Goal: Transaction & Acquisition: Purchase product/service

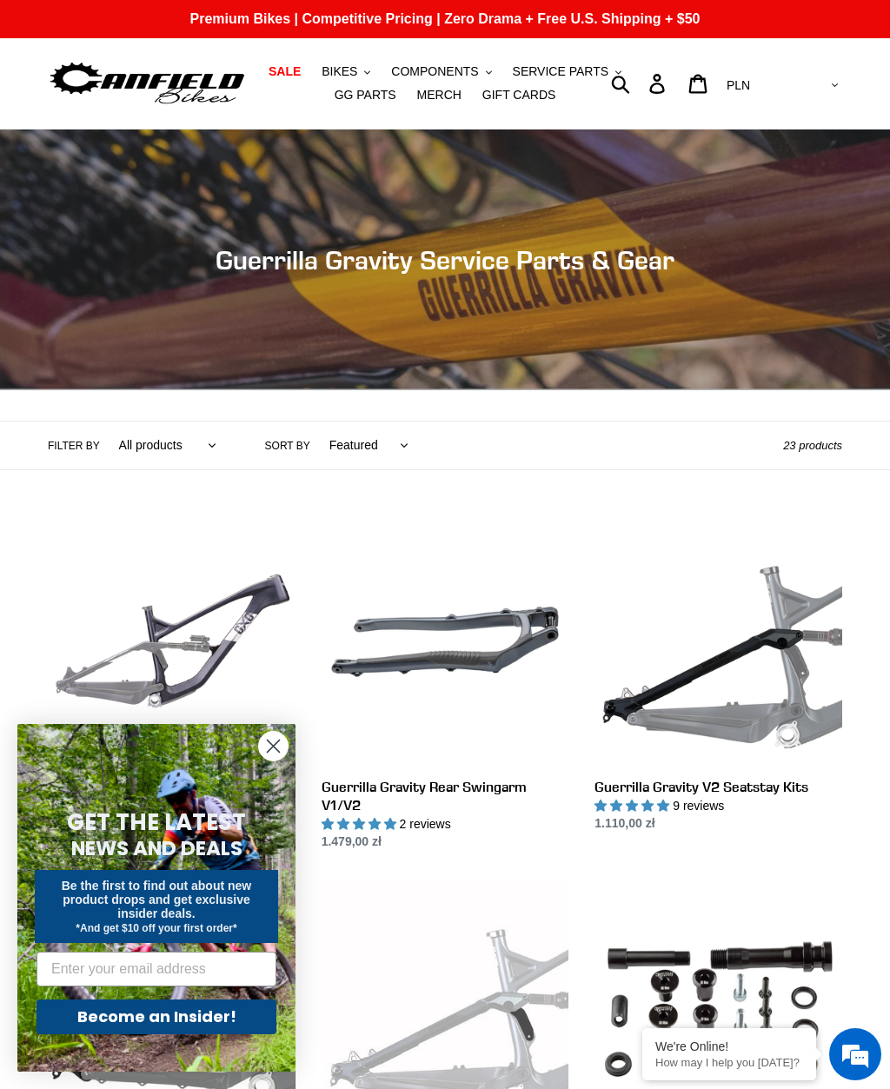
click at [347, 64] on span "BIKES" at bounding box center [340, 71] width 36 height 15
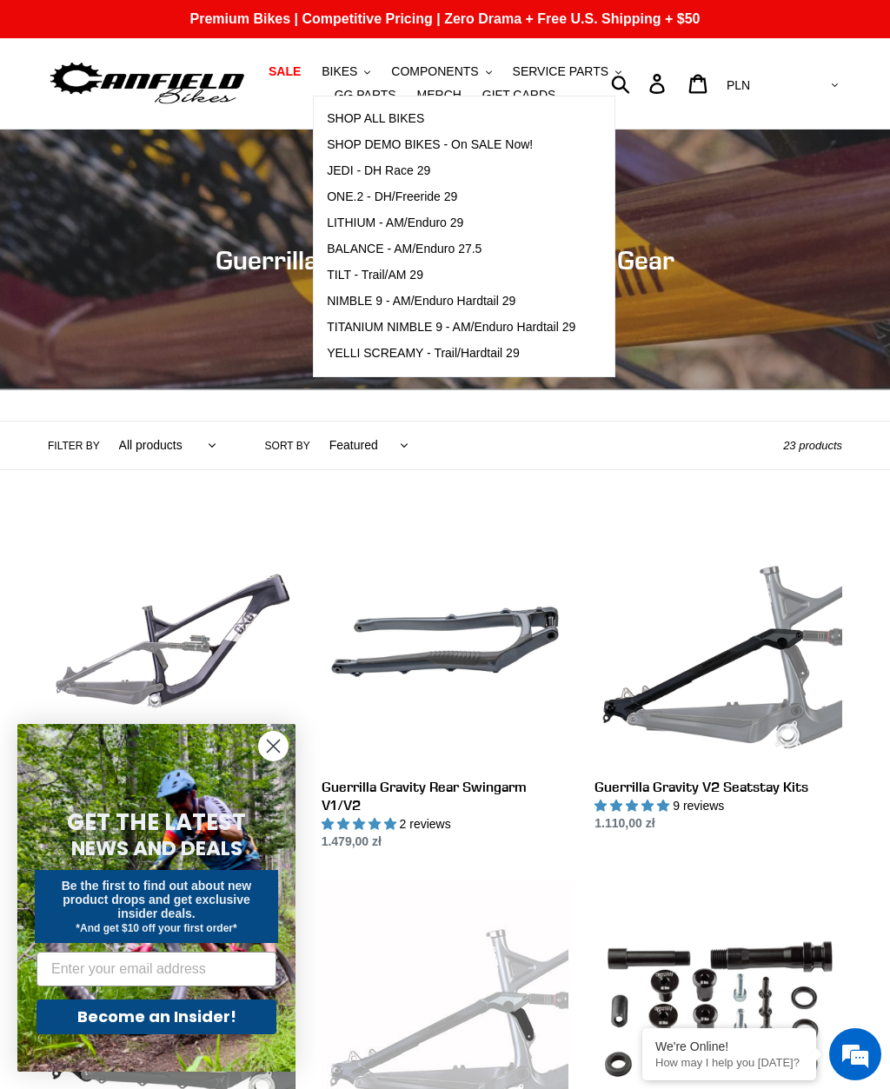
click at [420, 224] on span "LITHIUM - AM/Enduro 29" at bounding box center [395, 223] width 136 height 15
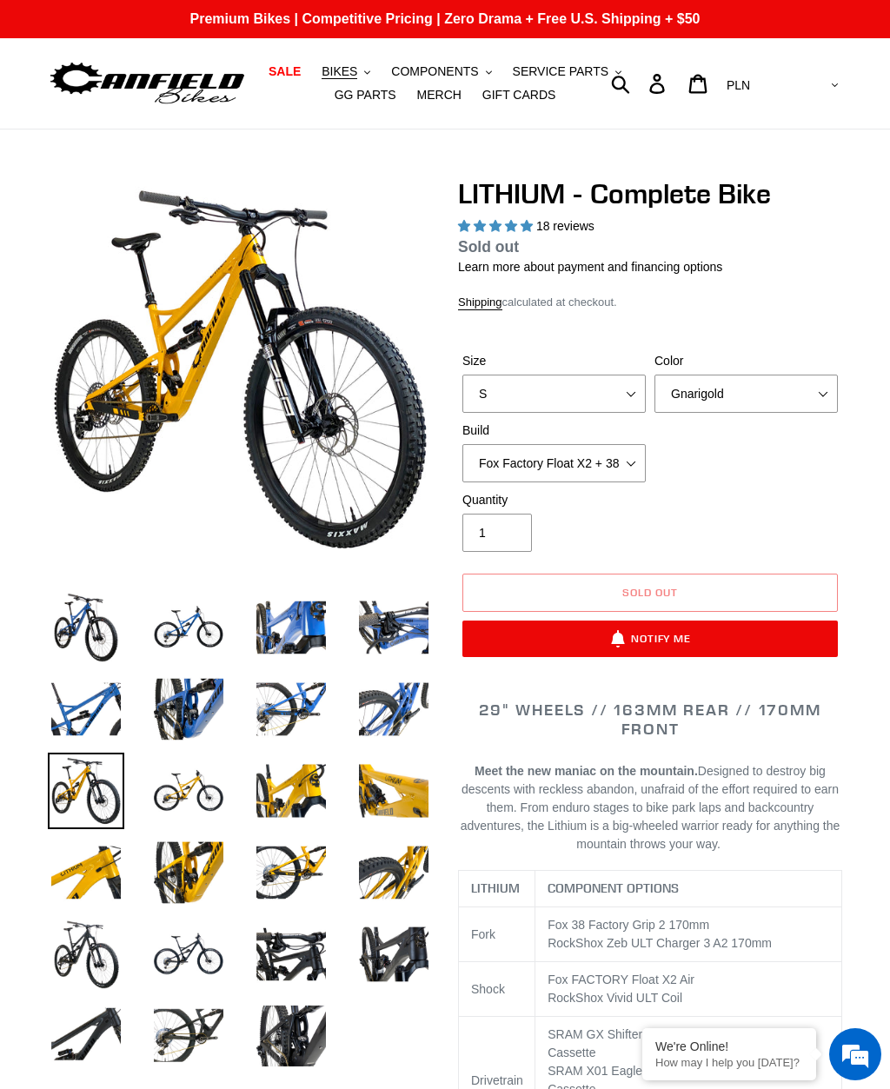
select select "highest-rating"
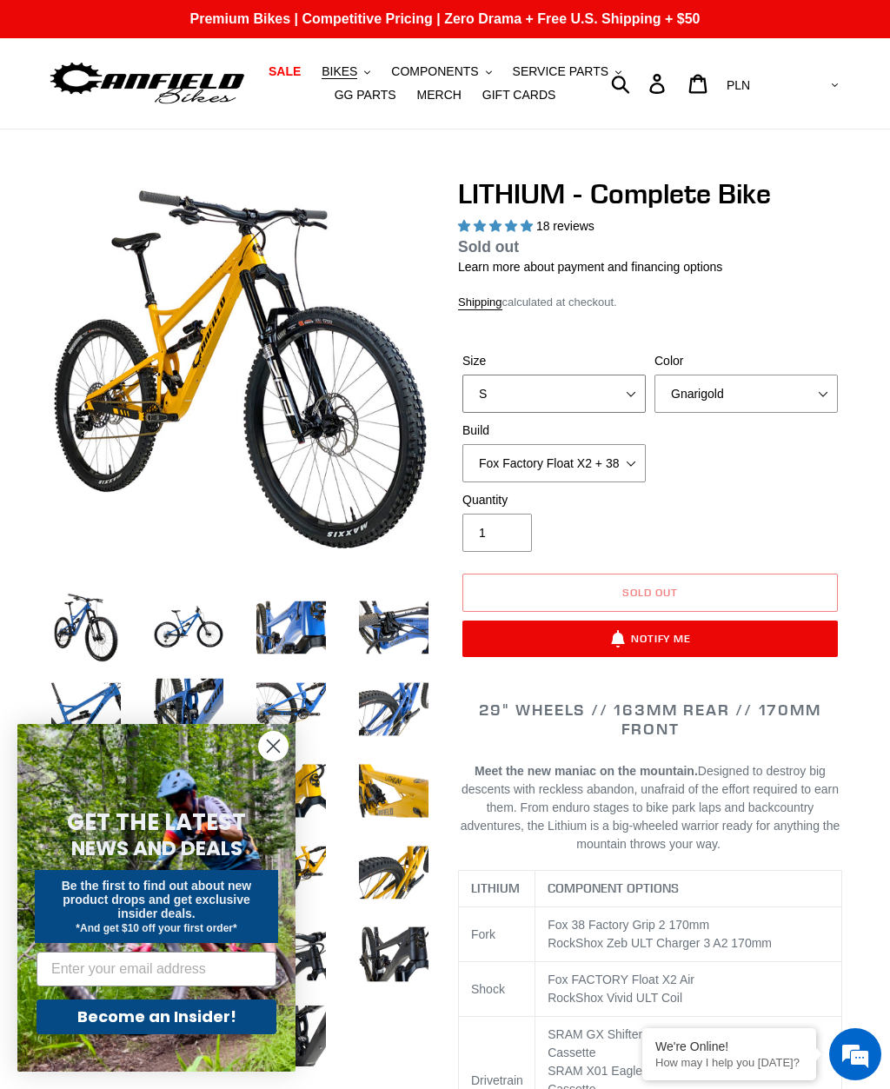
click at [634, 376] on select "S M L XL" at bounding box center [553, 394] width 183 height 38
select select "M"
click at [771, 392] on select "Gnarigold Blue Velvet Stealth Black" at bounding box center [746, 394] width 183 height 38
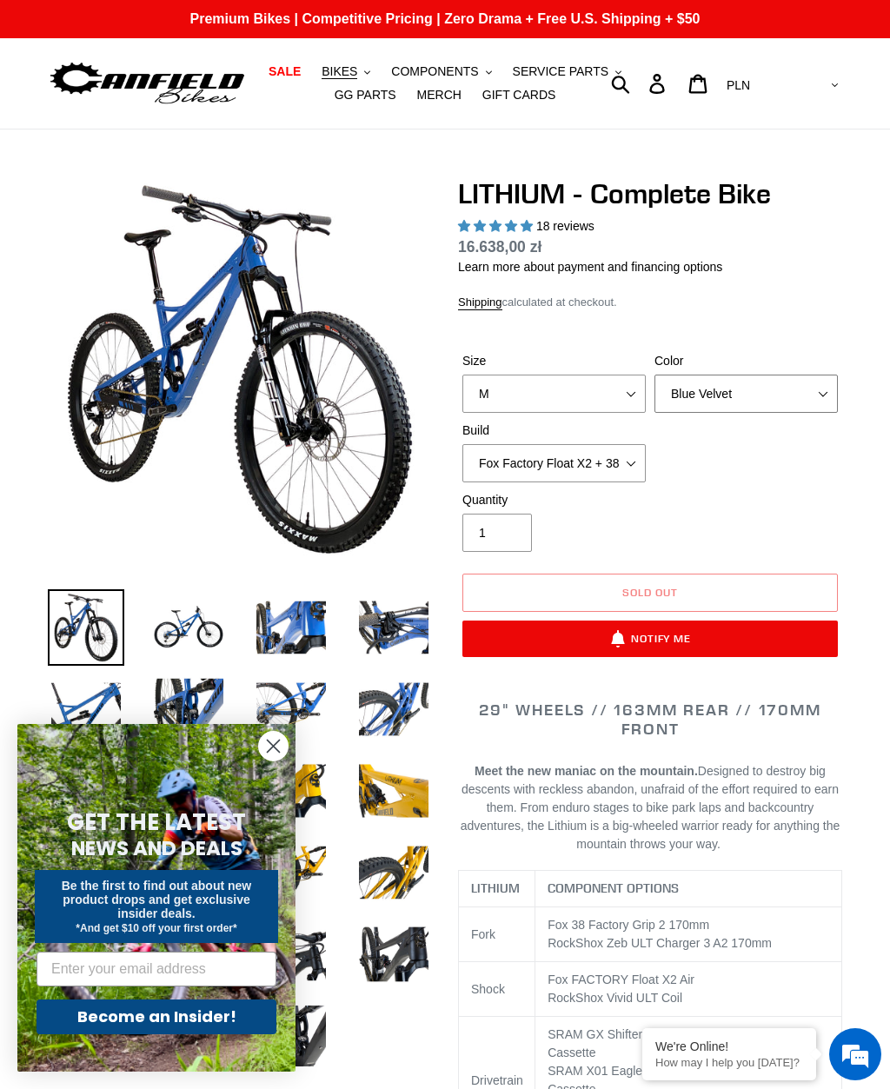
click at [809, 388] on select "Gnarigold Blue Velvet Stealth Black" at bounding box center [746, 394] width 183 height 38
select select "Stealth Black"
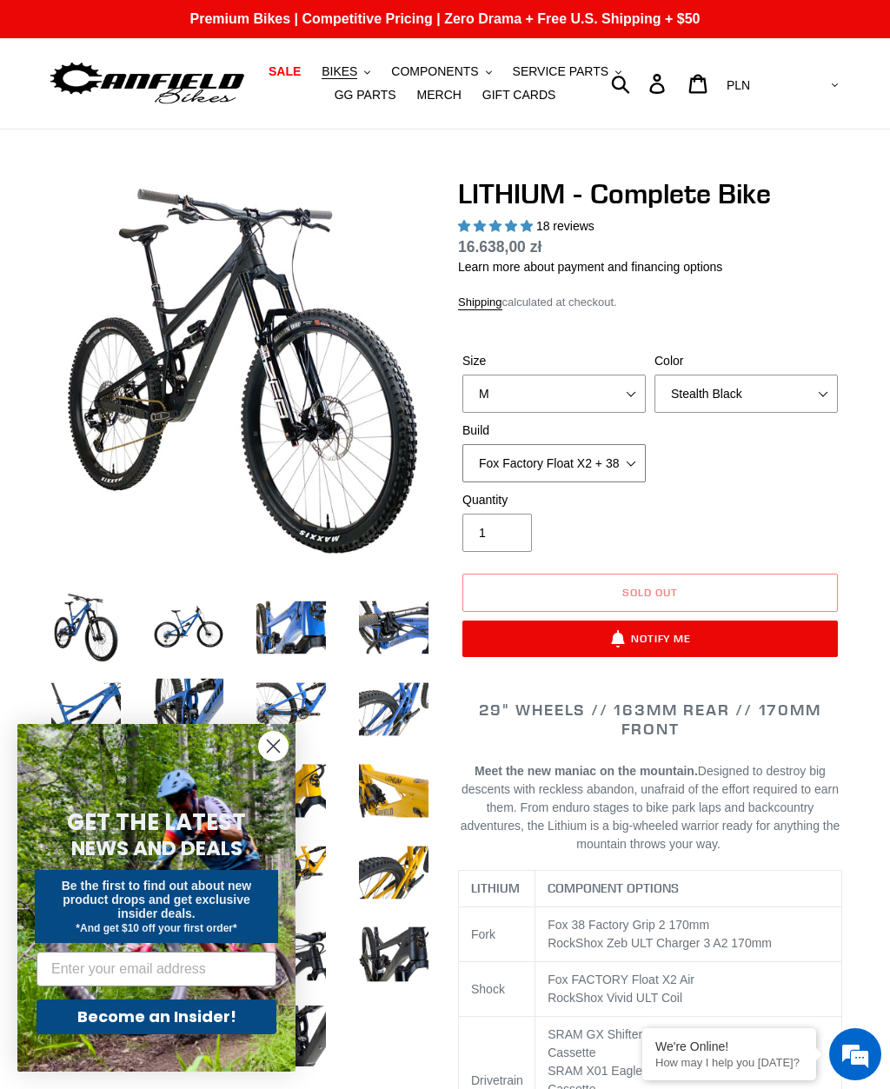
click at [613, 465] on select "Fox Factory Float X2 + 38 Factory Grip 2 170 + SRAM GX Fox Factory Float X2 + 3…" at bounding box center [553, 463] width 183 height 38
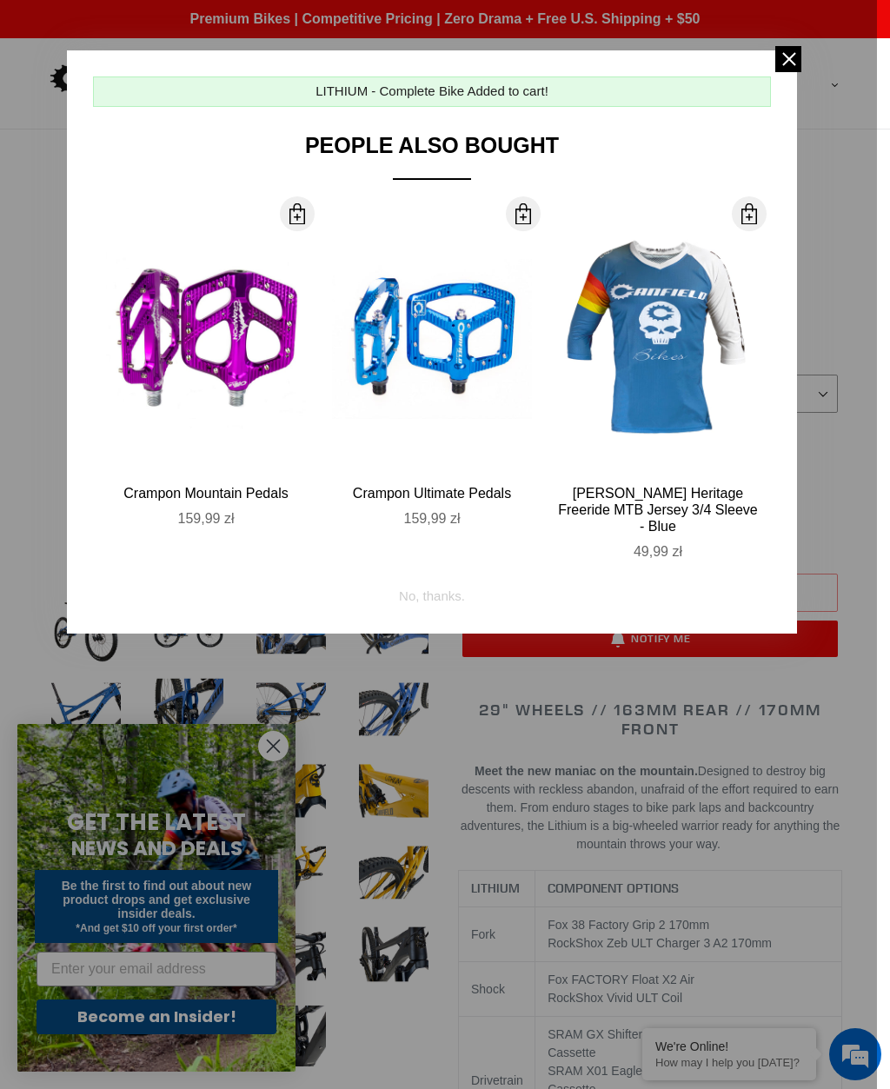
click at [867, 441] on div at bounding box center [445, 544] width 890 height 1089
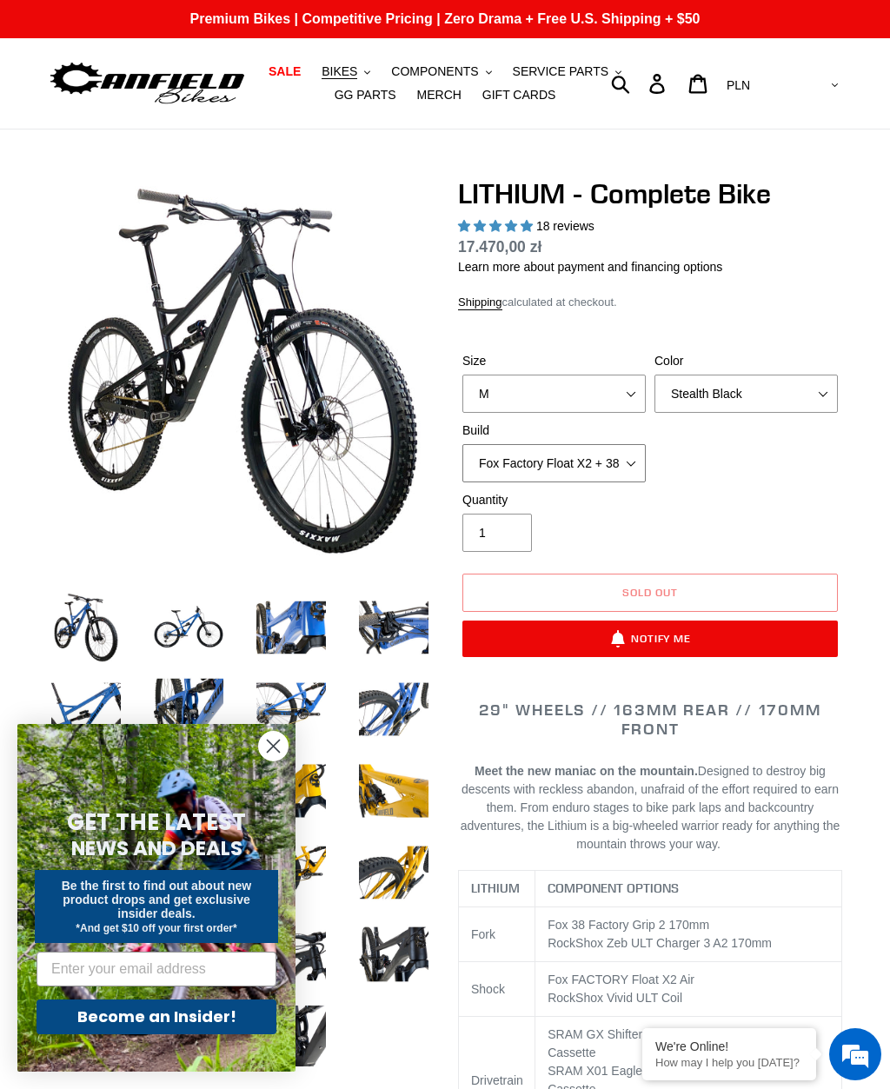
click at [623, 464] on select "Fox Factory Float X2 + 38 Factory Grip 2 170 + SRAM GX Fox Factory Float X2 + 3…" at bounding box center [553, 463] width 183 height 38
click at [631, 453] on select "Fox Factory Float X2 + 38 Factory Grip 2 170 + SRAM GX Fox Factory Float X2 + 3…" at bounding box center [553, 463] width 183 height 38
select select "Fox Factory Float X2 + 38 Factory Grip 2 170 + SRAM GX"
click at [628, 461] on select "Fox Factory Float X2 + 38 Factory Grip 2 170 + SRAM GX Fox Factory Float X2 + 3…" at bounding box center [553, 463] width 183 height 38
click at [642, 449] on select "Fox Factory Float X2 + 38 Factory Grip 2 170 + SRAM GX Fox Factory Float X2 + 3…" at bounding box center [553, 463] width 183 height 38
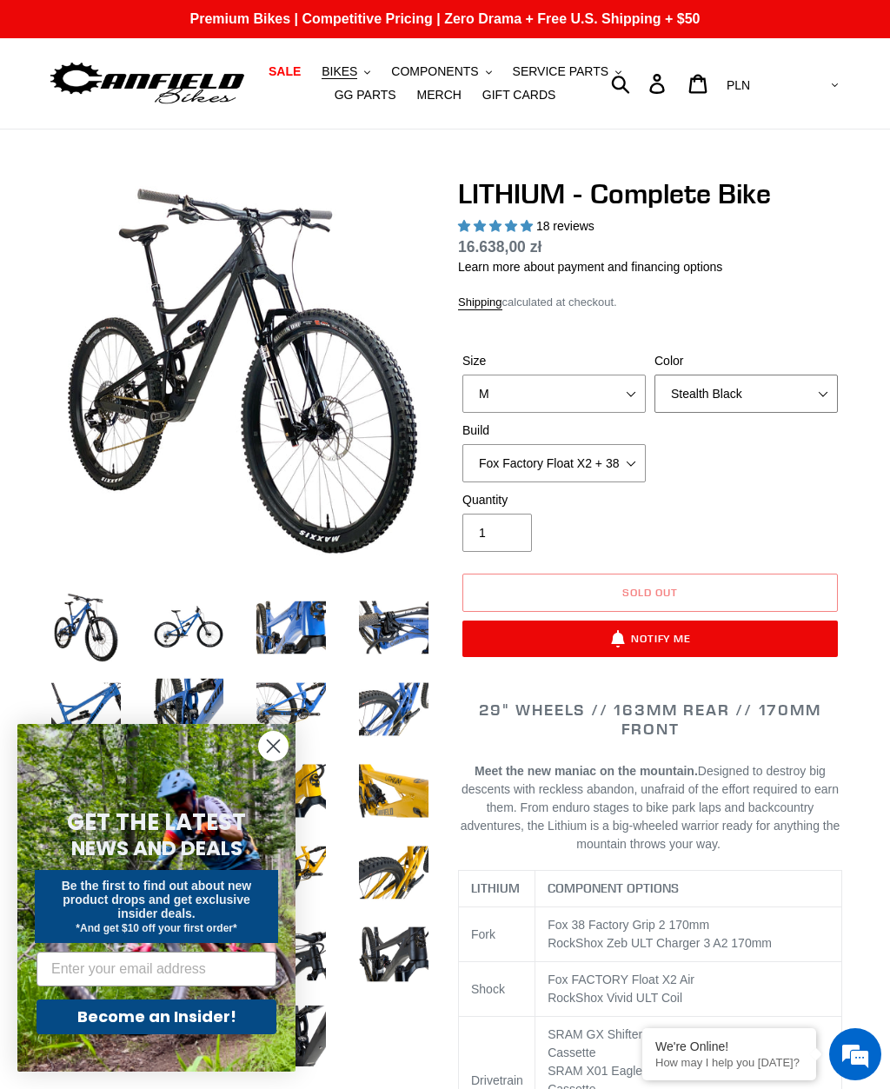
click at [813, 386] on select "Gnarigold Blue Velvet Stealth Black" at bounding box center [746, 394] width 183 height 38
click at [777, 574] on button "Sold out" at bounding box center [650, 593] width 376 height 38
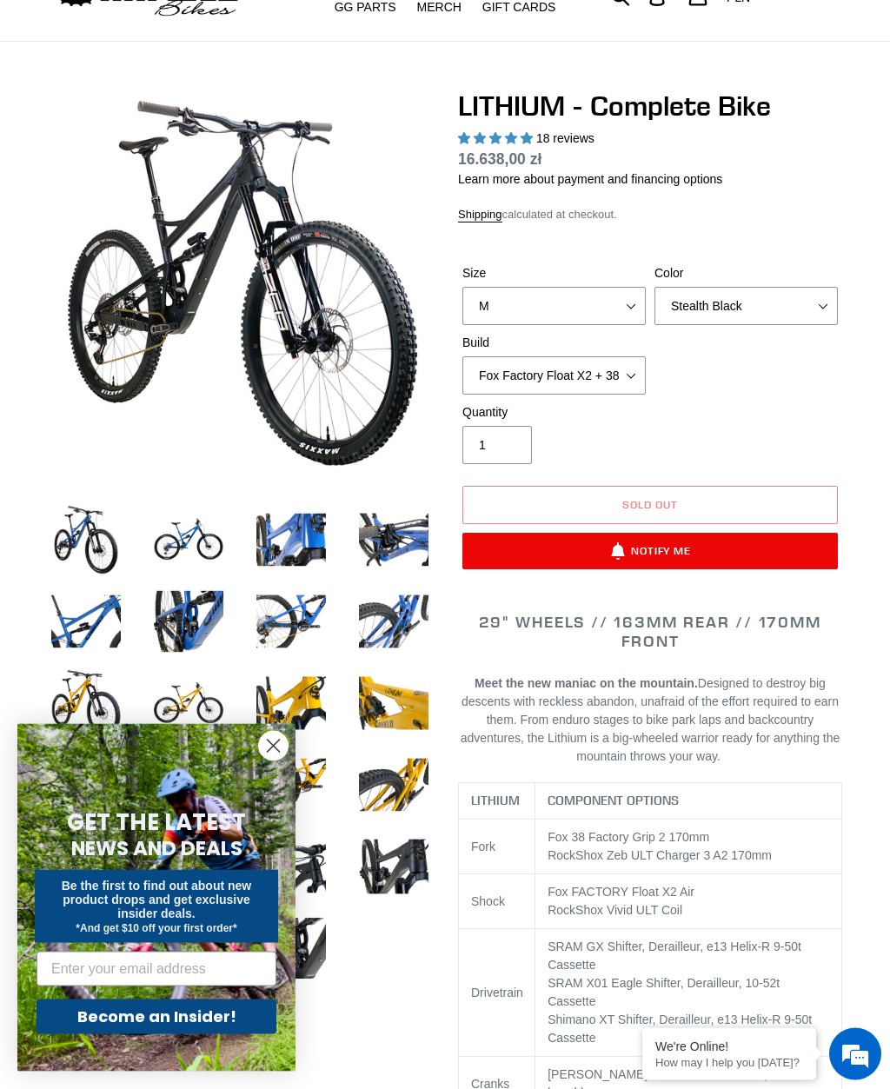
scroll to position [88, 0]
click at [77, 528] on img at bounding box center [86, 540] width 76 height 76
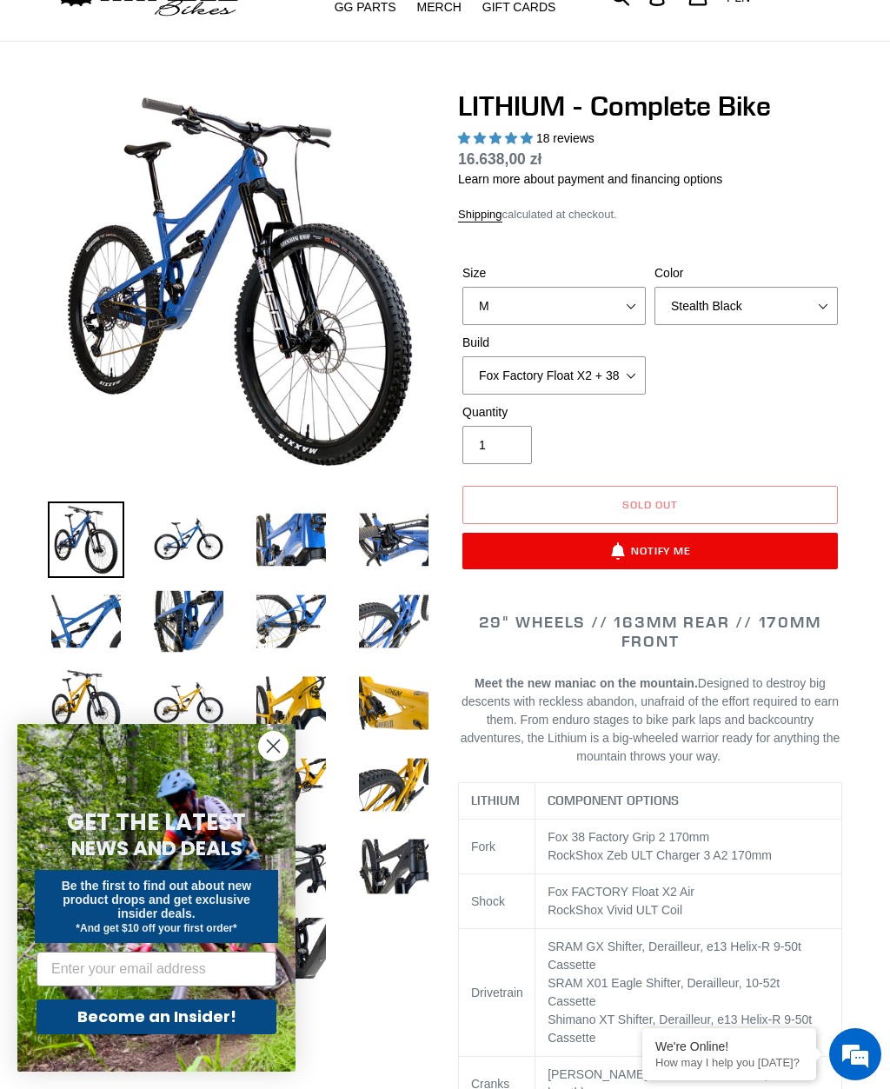
click at [195, 564] on img at bounding box center [188, 540] width 76 height 76
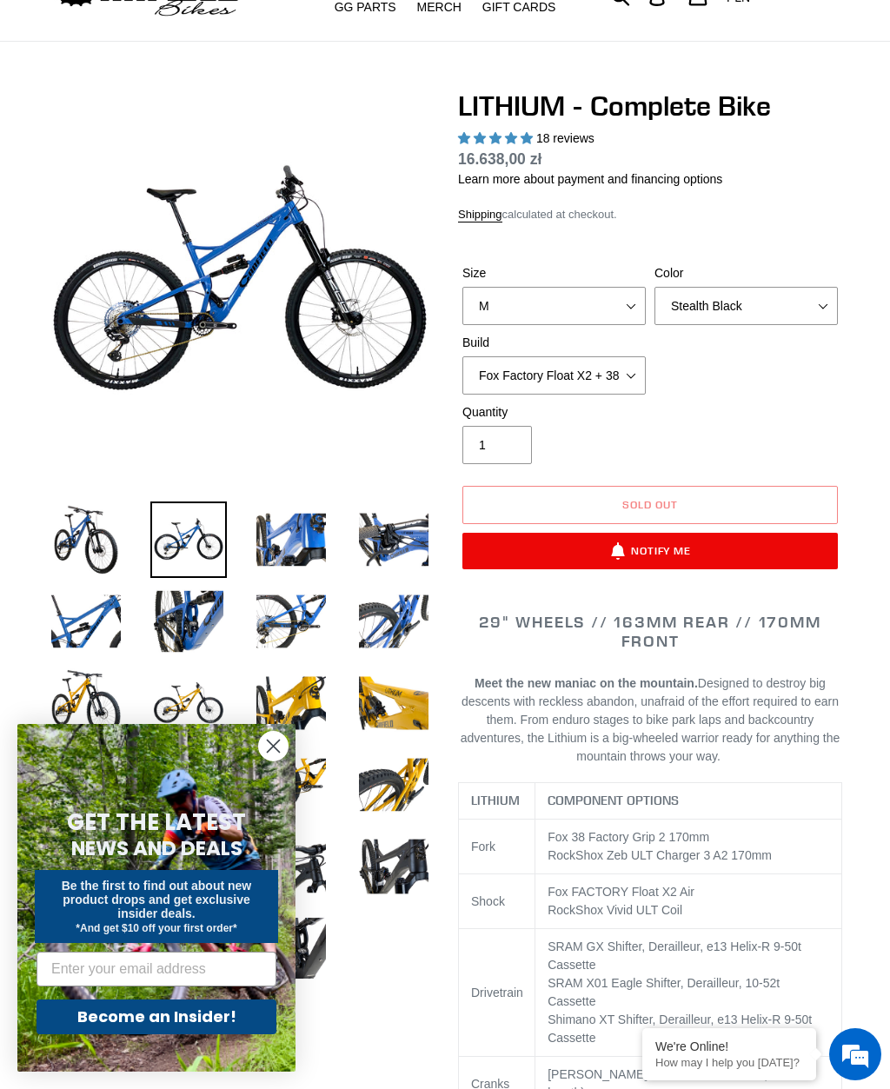
click at [290, 563] on img at bounding box center [291, 540] width 76 height 76
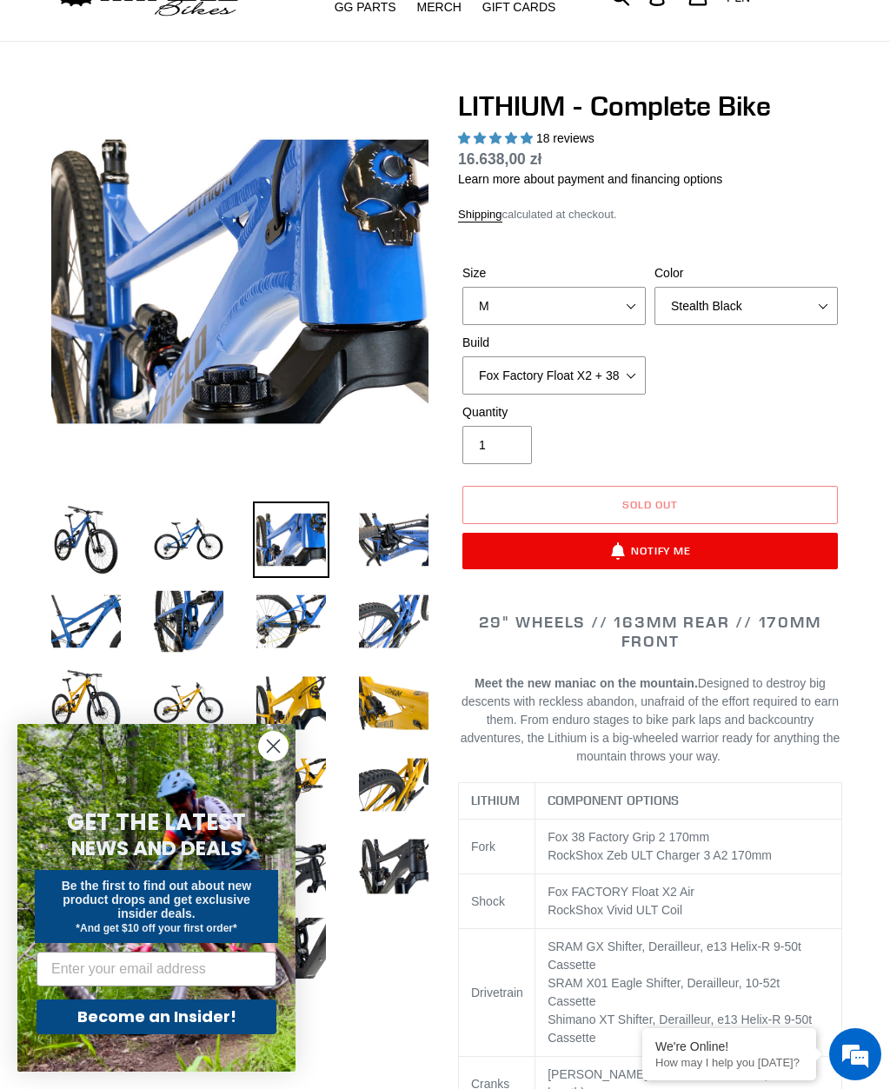
click at [395, 572] on img at bounding box center [394, 540] width 76 height 76
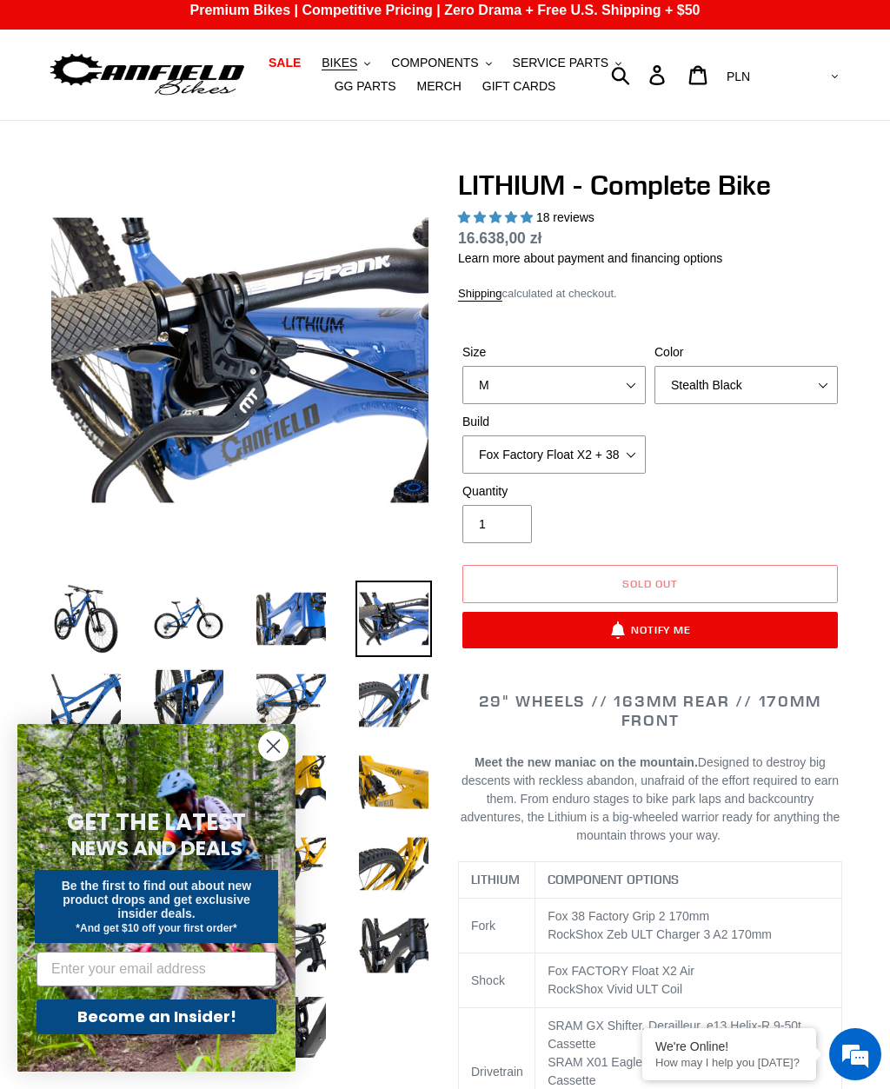
scroll to position [0, 0]
